Goal: Task Accomplishment & Management: Manage account settings

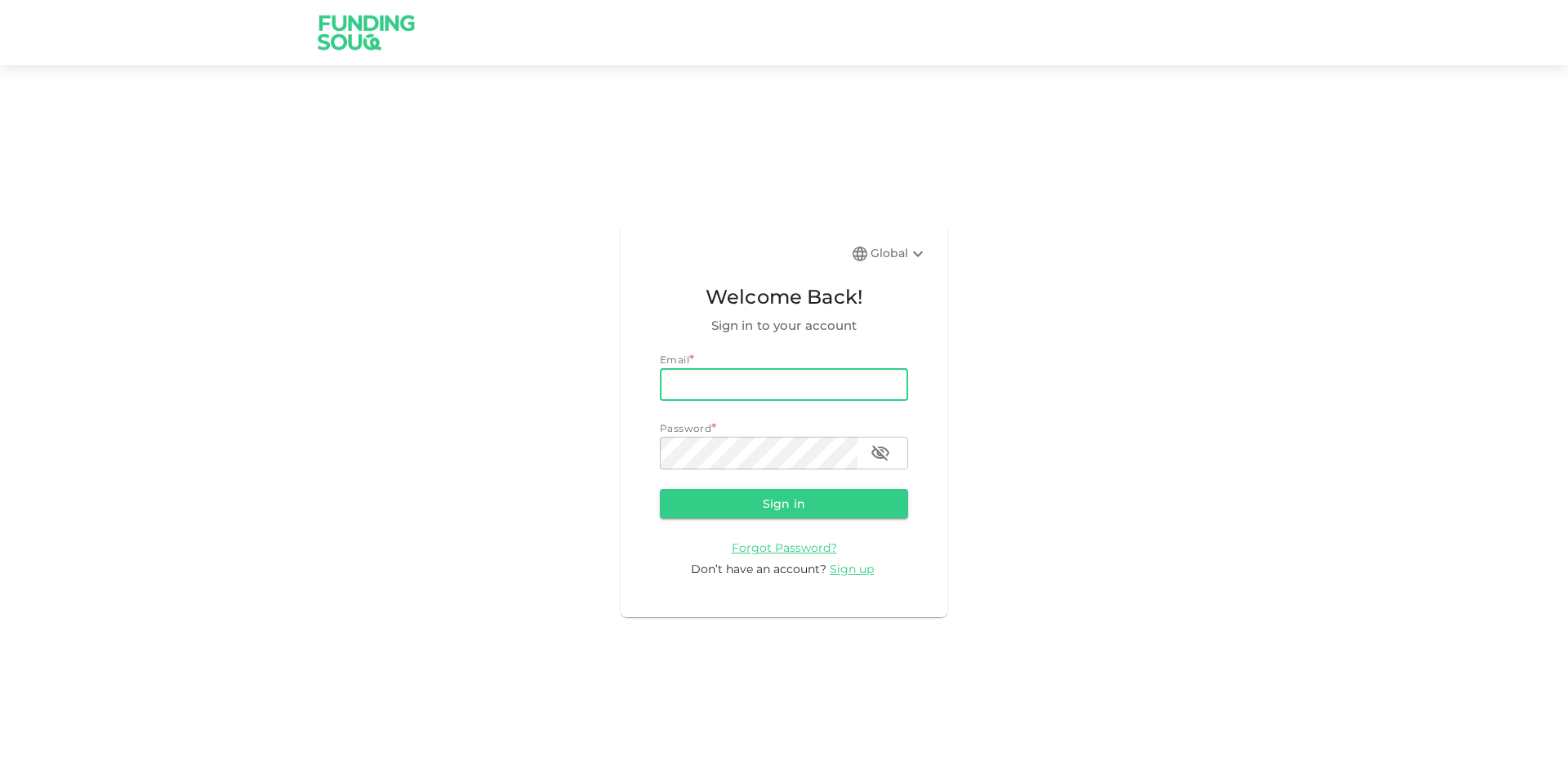
click at [764, 371] on input "email" at bounding box center [784, 384] width 248 height 33
type input "[PERSON_NAME][EMAIL_ADDRESS][PERSON_NAME][DOMAIN_NAME]"
click at [660, 489] on button "Sign in" at bounding box center [784, 504] width 248 height 30
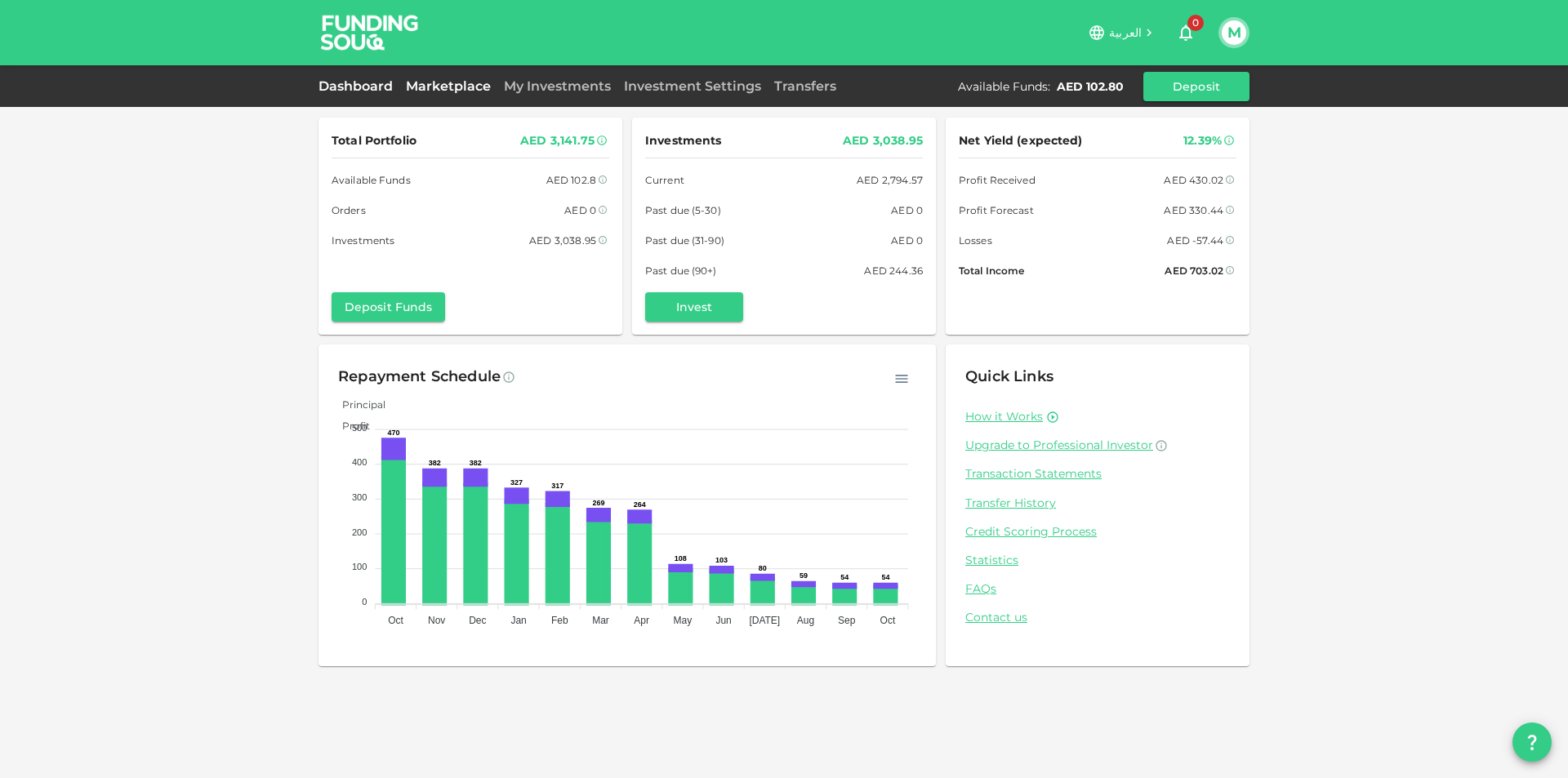
click at [463, 84] on link "Marketplace" at bounding box center [449, 86] width 98 height 16
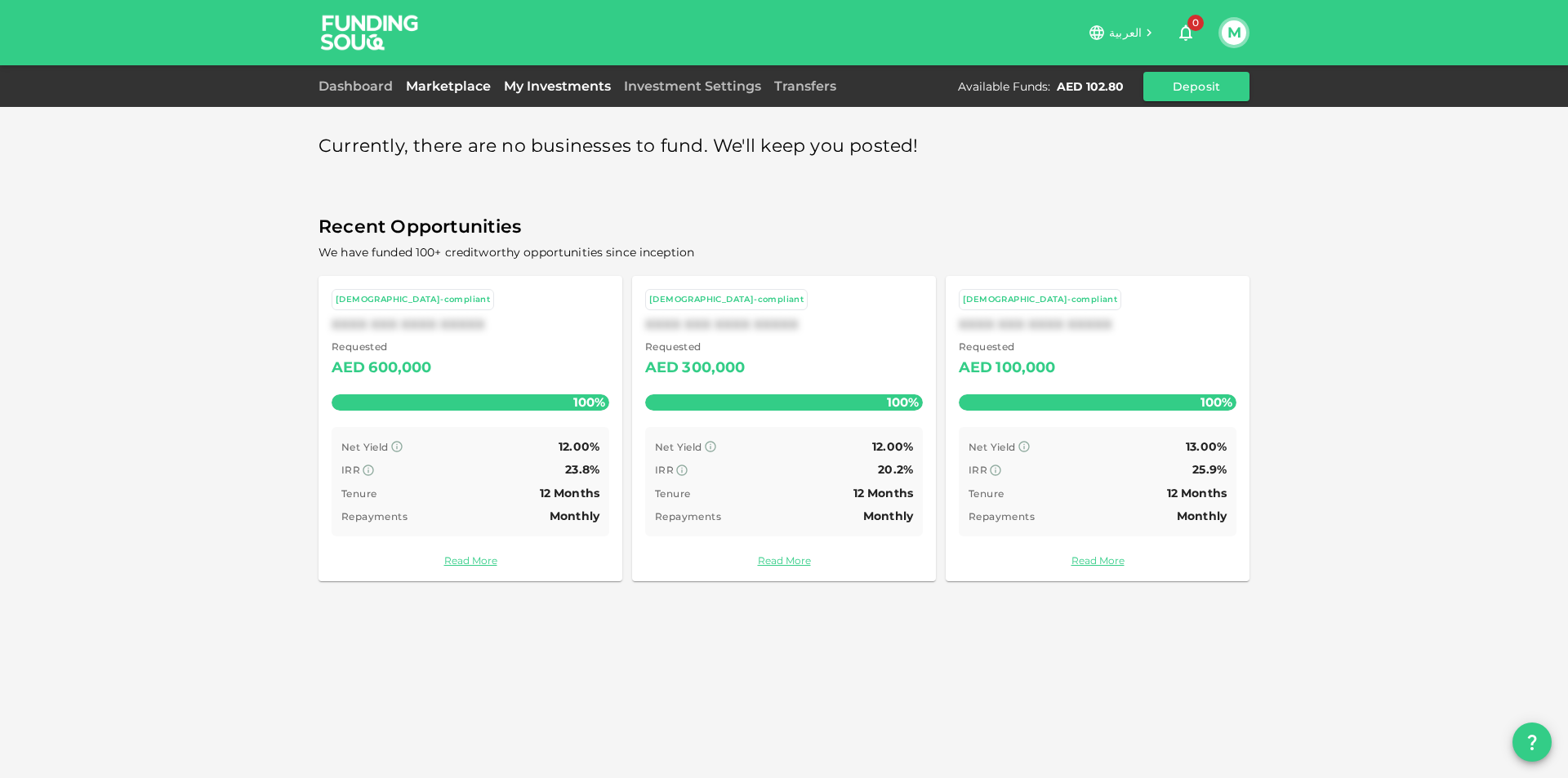
click at [567, 81] on link "My Investments" at bounding box center [558, 86] width 120 height 16
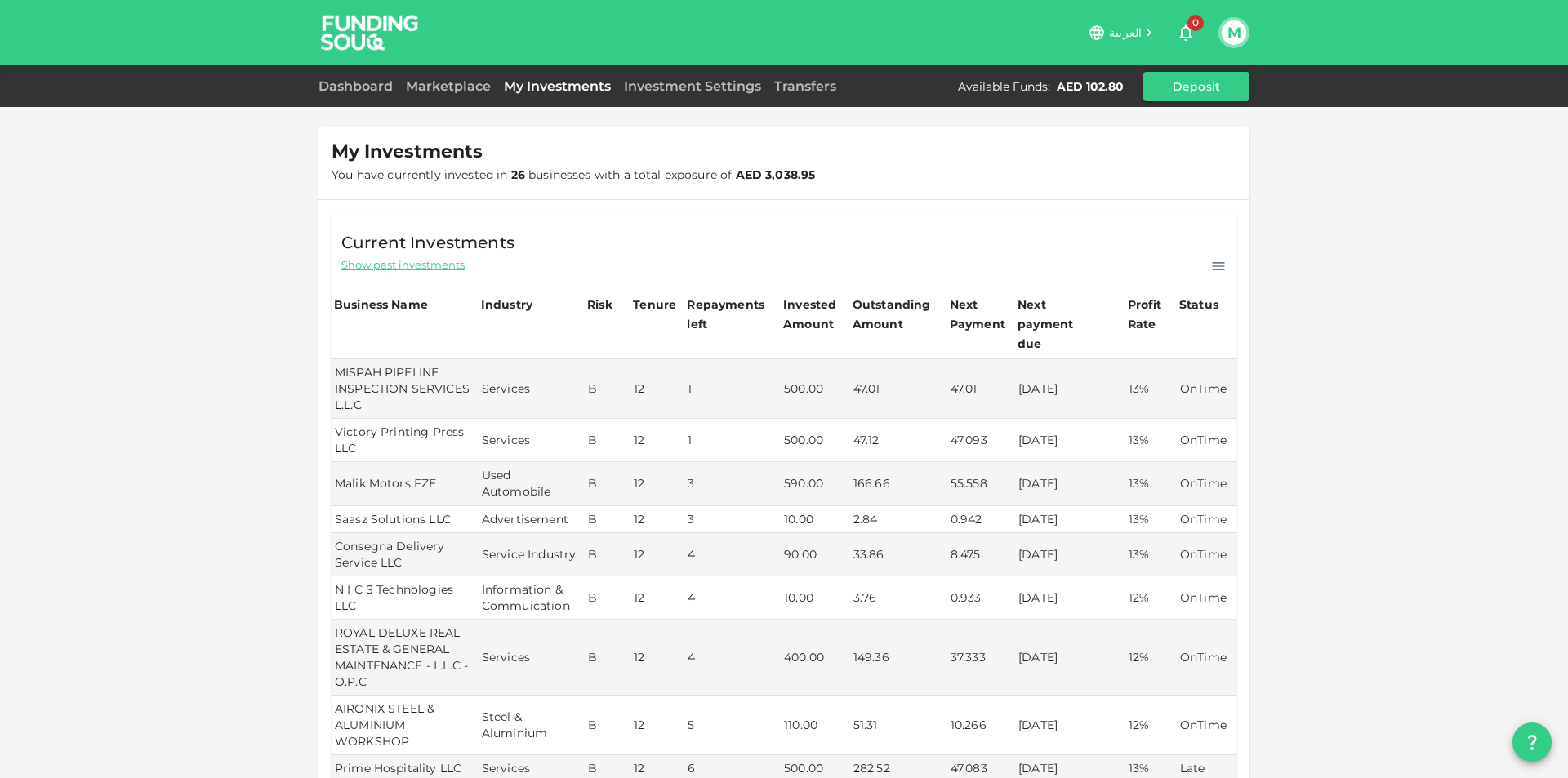
click at [1224, 24] on button "M" at bounding box center [1234, 33] width 25 height 25
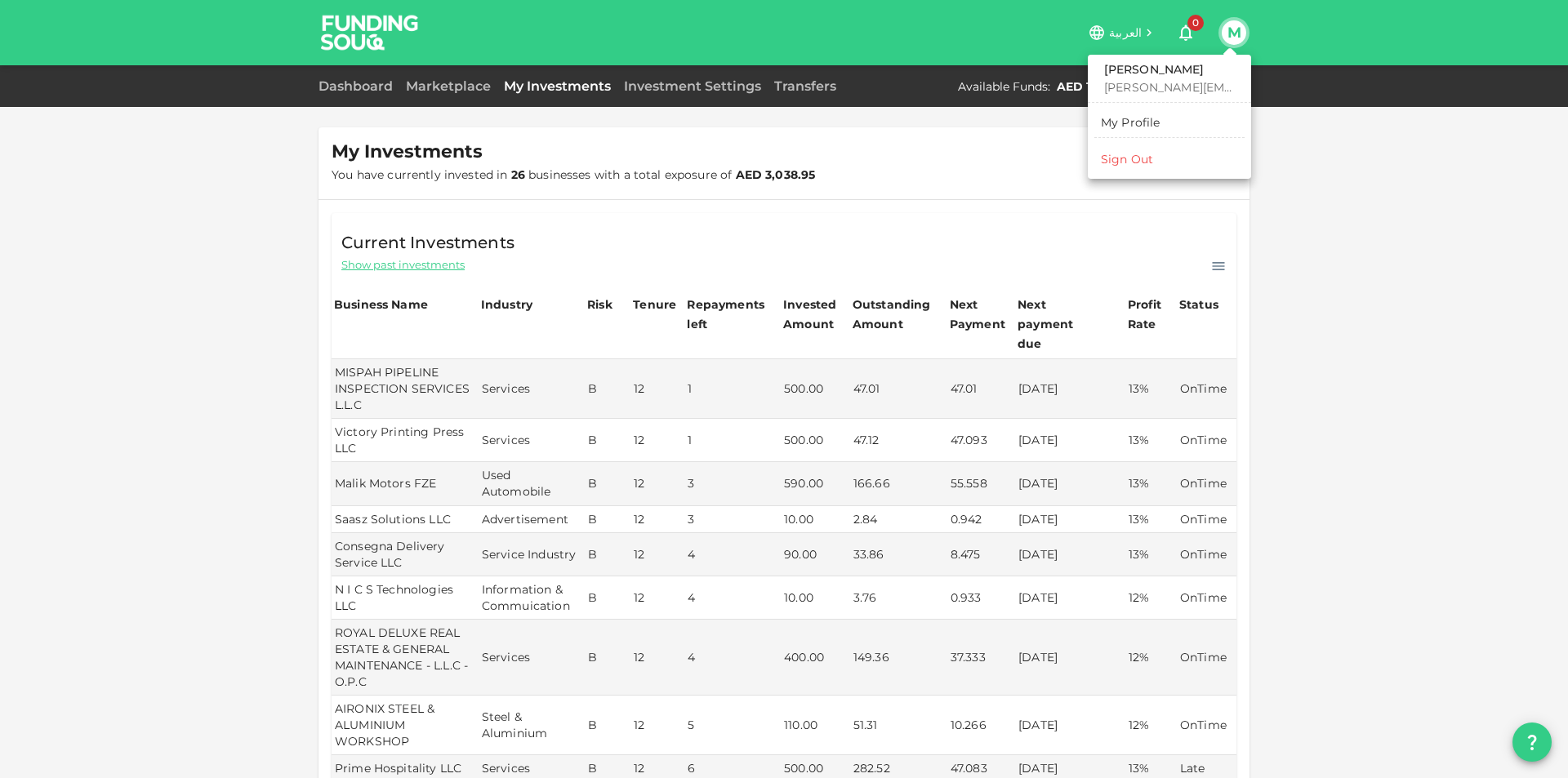
click at [1151, 157] on div "Sign Out" at bounding box center [1128, 159] width 52 height 16
